Goal: Find specific page/section: Find specific page/section

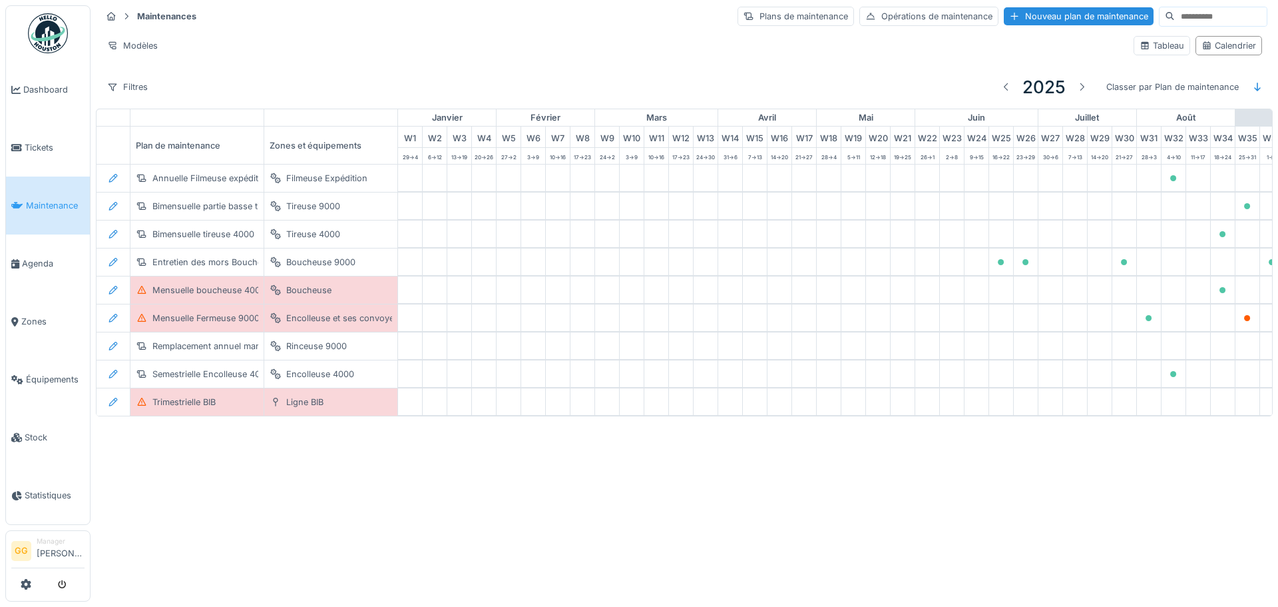
scroll to position [0, 436]
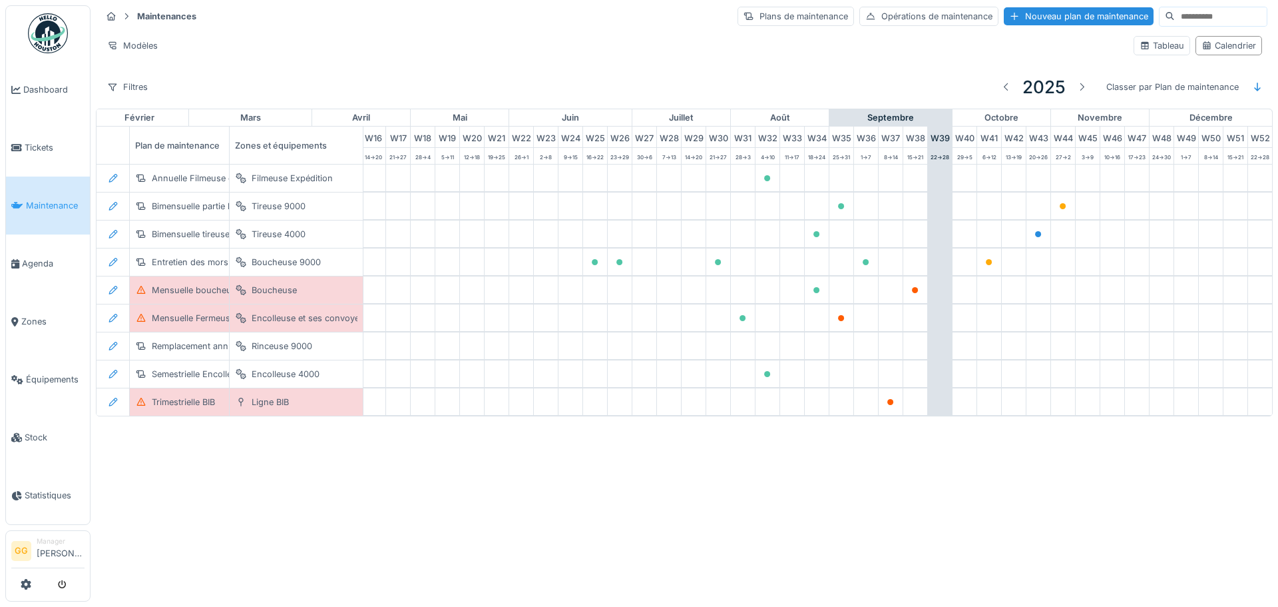
click at [59, 210] on link "Maintenance" at bounding box center [48, 205] width 84 height 58
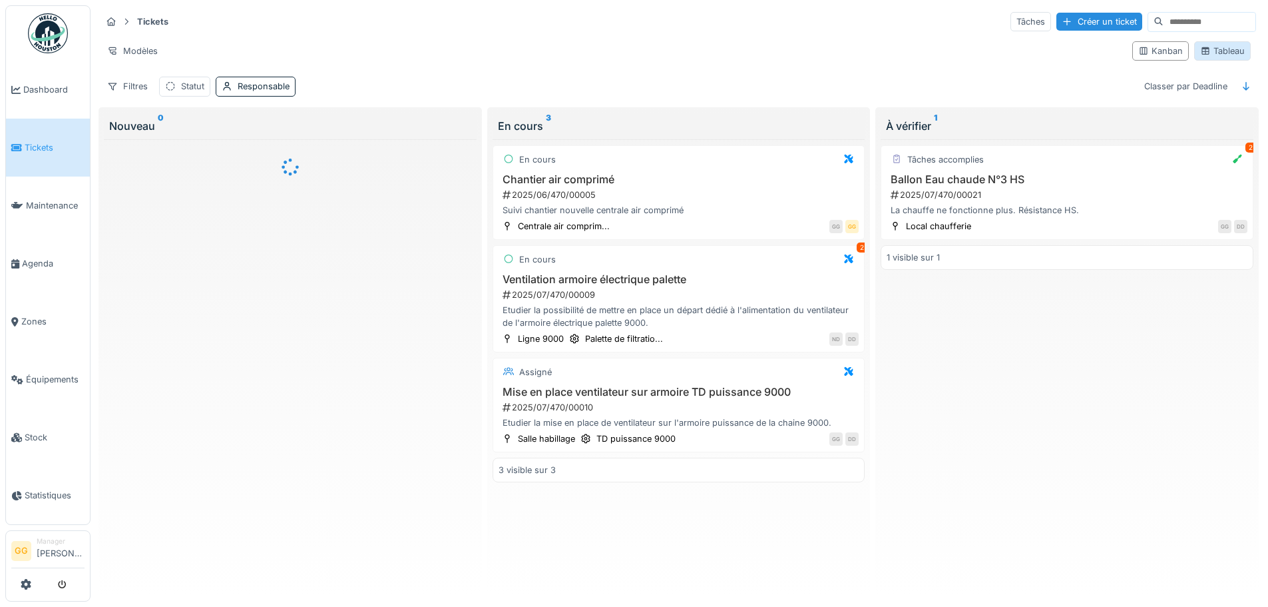
click at [1202, 57] on div "Tableau" at bounding box center [1222, 51] width 45 height 13
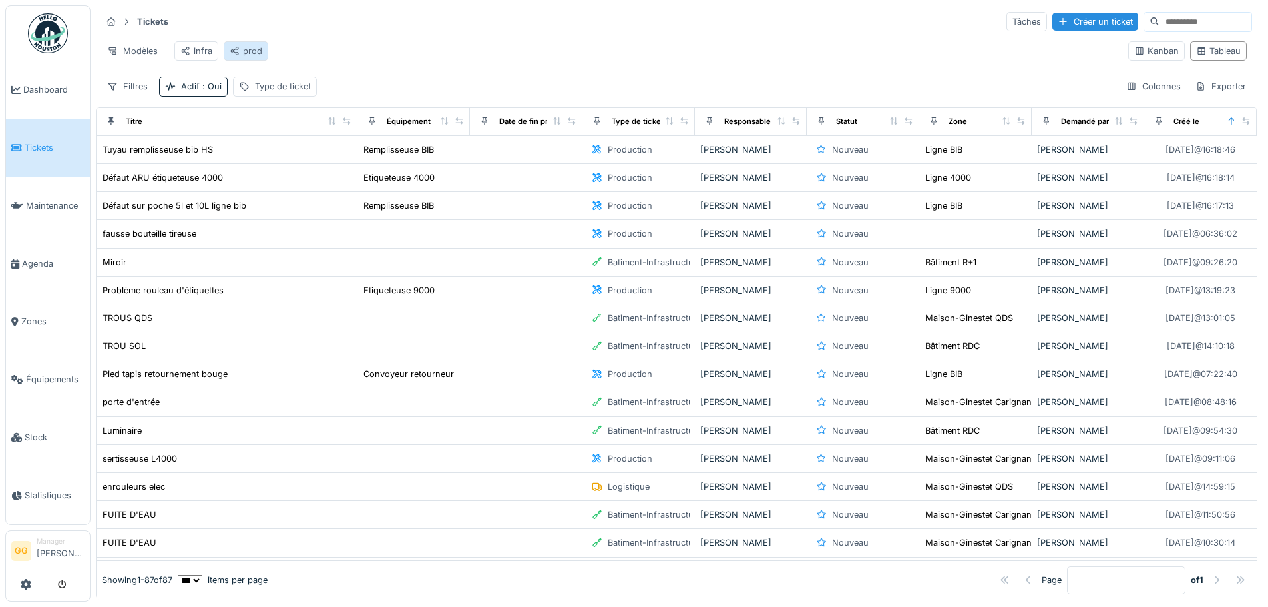
click at [240, 47] on div "prod" at bounding box center [246, 51] width 33 height 13
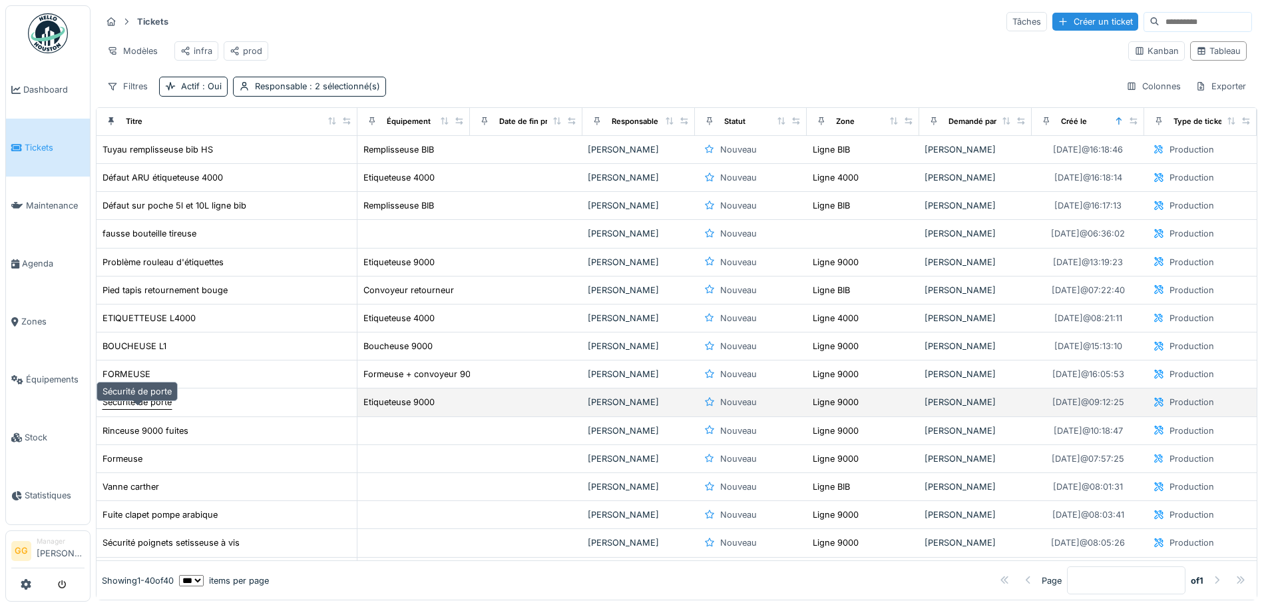
click at [152, 408] on div "Sécurité de porte" at bounding box center [137, 401] width 69 height 13
